Goal: Information Seeking & Learning: Learn about a topic

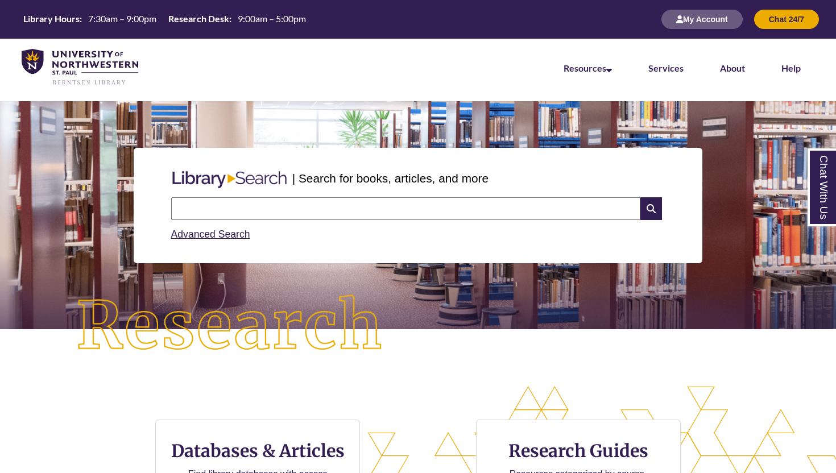
click at [250, 205] on input "text" at bounding box center [405, 208] width 469 height 23
type input "**********"
click at [240, 237] on link "Advanced Search" at bounding box center [210, 234] width 79 height 11
